Goal: Navigation & Orientation: Find specific page/section

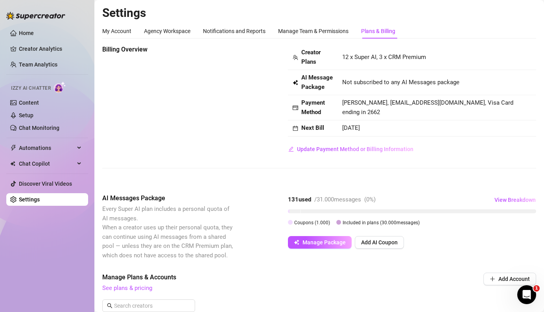
scroll to position [480, 0]
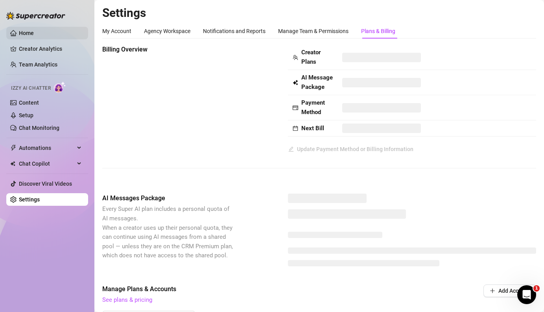
click at [26, 33] on link "Home" at bounding box center [26, 33] width 15 height 6
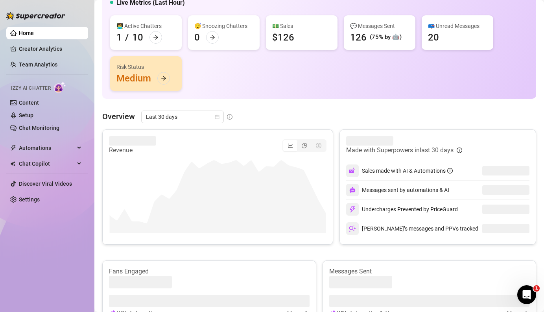
scroll to position [73, 0]
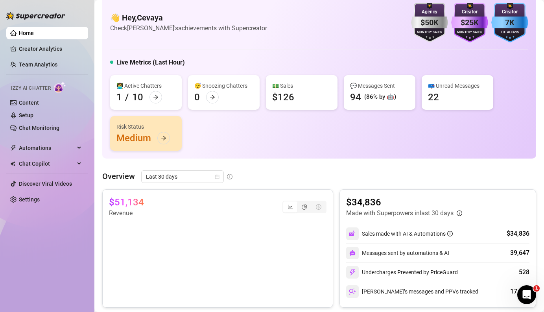
scroll to position [16, 0]
